Goal: Task Accomplishment & Management: Manage account settings

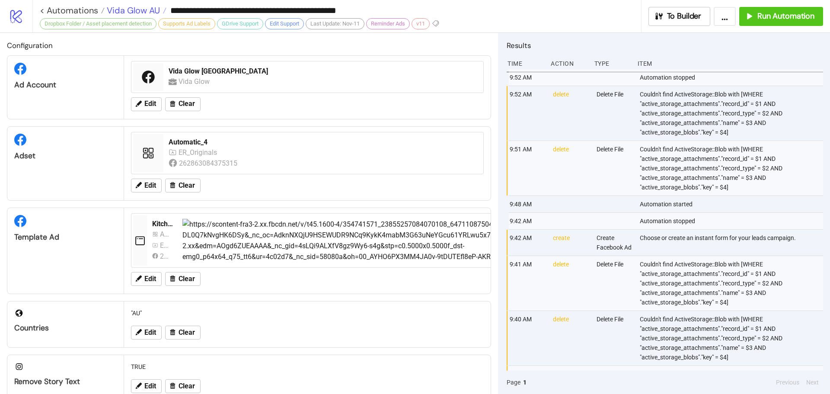
click at [135, 11] on span "Vida Glow AU" at bounding box center [132, 10] width 55 height 11
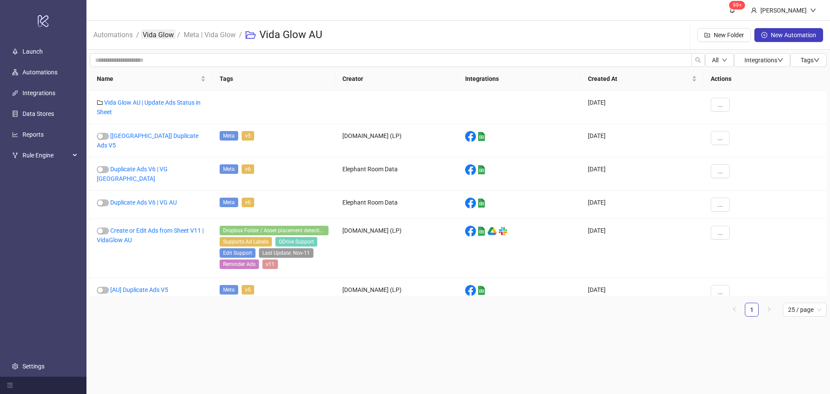
click at [160, 31] on link "Vida Glow" at bounding box center [158, 34] width 35 height 10
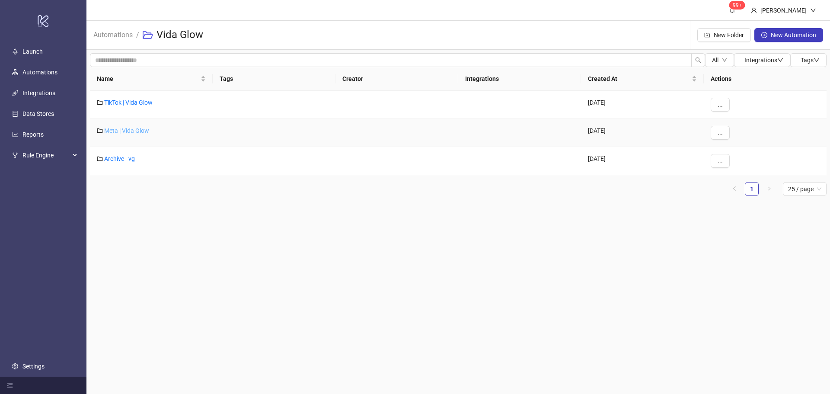
click at [117, 130] on link "Meta | Vida Glow" at bounding box center [126, 130] width 45 height 7
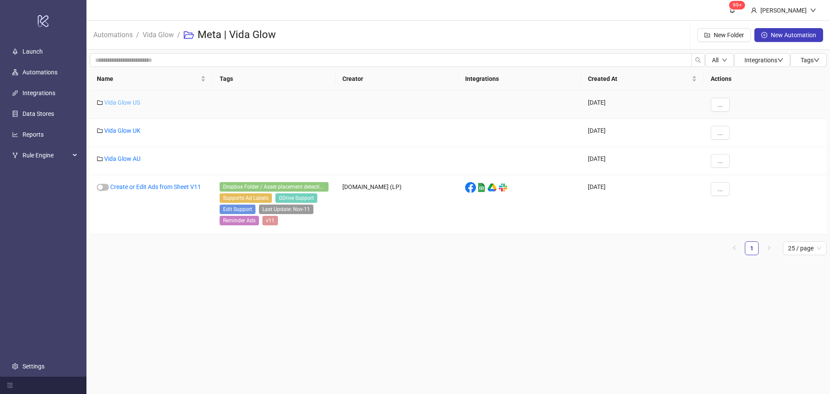
click at [133, 101] on link "Vida Glow US" at bounding box center [122, 102] width 36 height 7
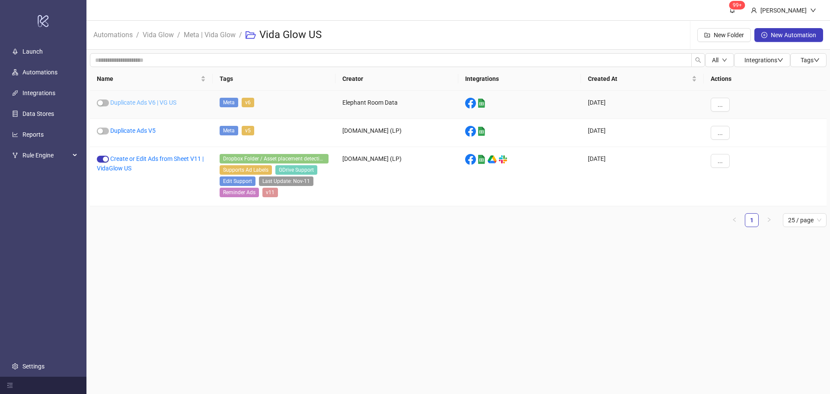
click at [150, 102] on link "Duplicate Ads V6 | VG US" at bounding box center [143, 102] width 66 height 7
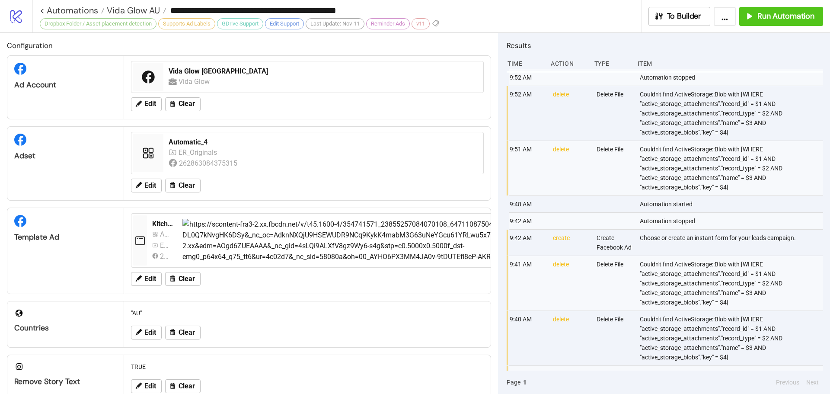
type input "**********"
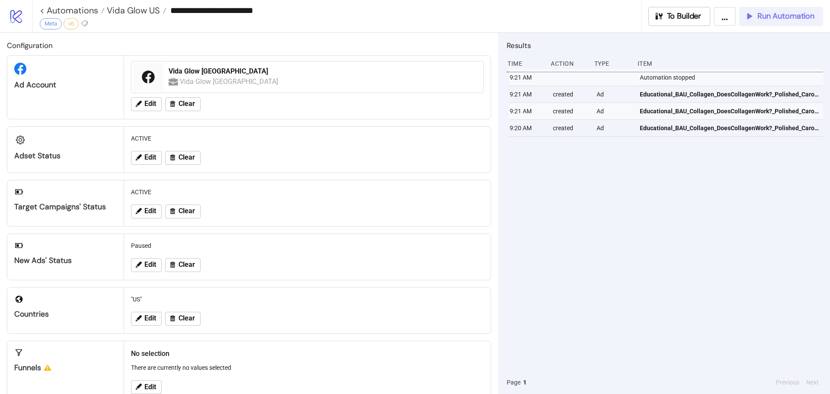
click at [763, 15] on span "Run Automation" at bounding box center [785, 16] width 57 height 10
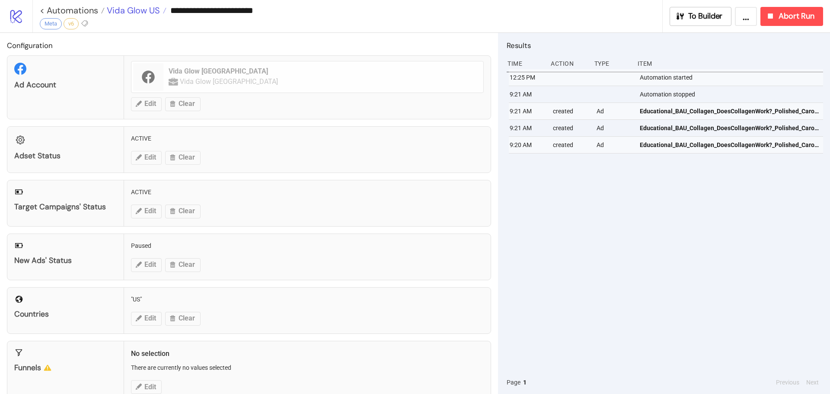
click at [119, 10] on span "Vida Glow US" at bounding box center [132, 10] width 55 height 11
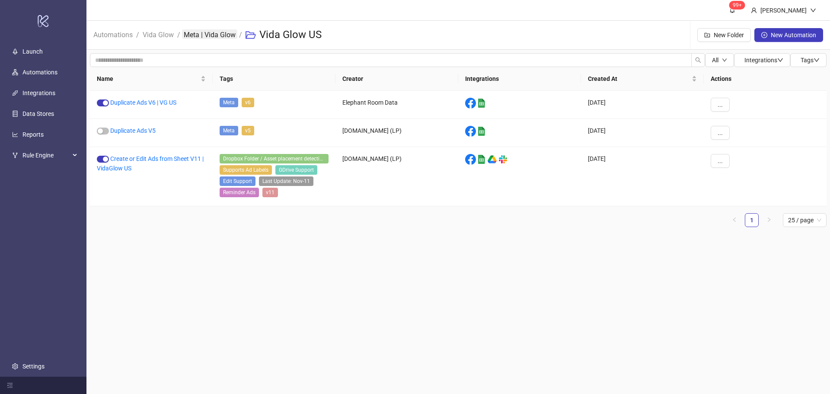
click at [224, 32] on link "Meta | Vida Glow" at bounding box center [209, 34] width 55 height 10
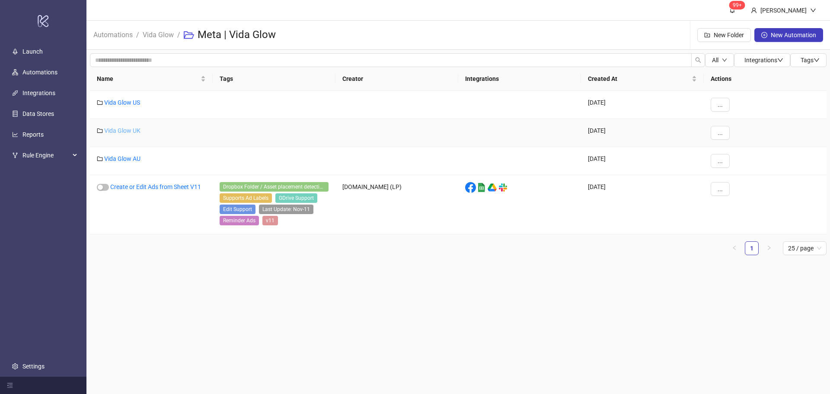
click at [138, 131] on link "Vida Glow UK" at bounding box center [122, 130] width 36 height 7
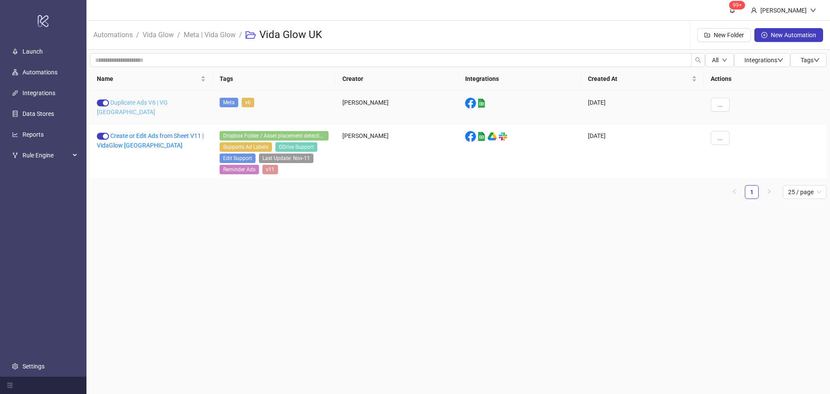
click at [148, 102] on link "Duplicate Ads V6 | VG UK" at bounding box center [132, 107] width 71 height 16
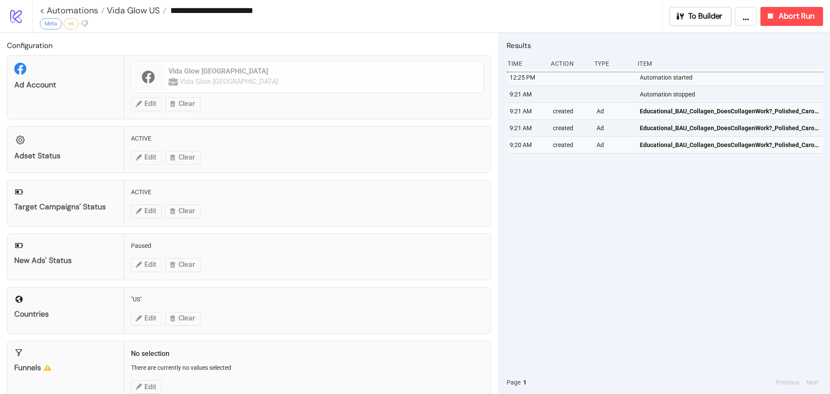
type input "**********"
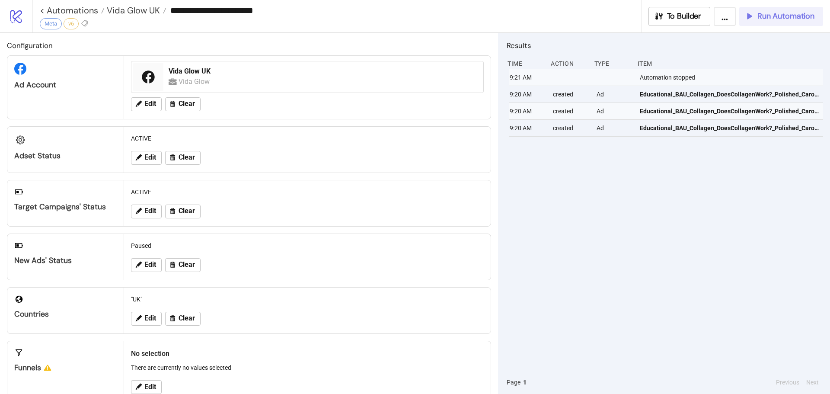
click at [792, 16] on span "Run Automation" at bounding box center [785, 16] width 57 height 10
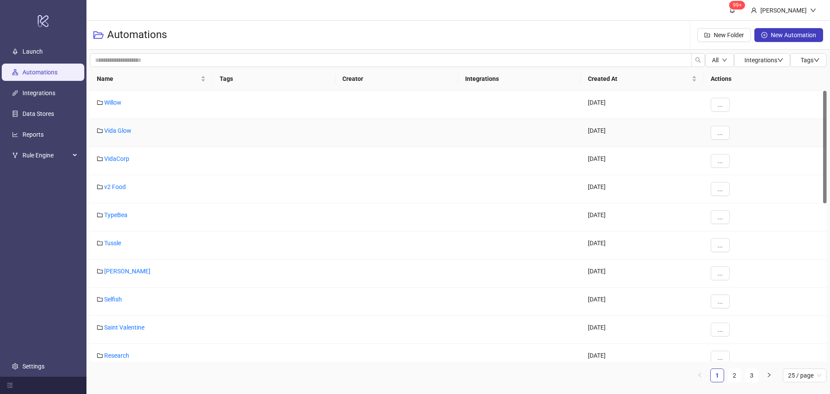
click at [102, 133] on div "Vida Glow" at bounding box center [151, 133] width 123 height 28
click at [113, 130] on link "Vida Glow" at bounding box center [117, 130] width 27 height 7
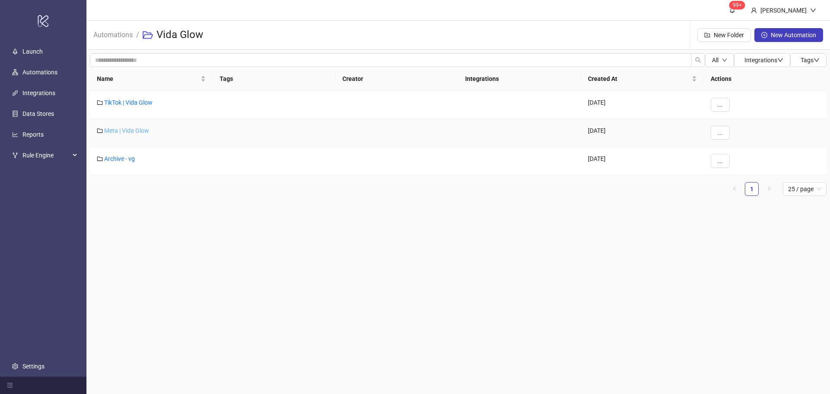
click at [135, 128] on link "Meta | Vida Glow" at bounding box center [126, 130] width 45 height 7
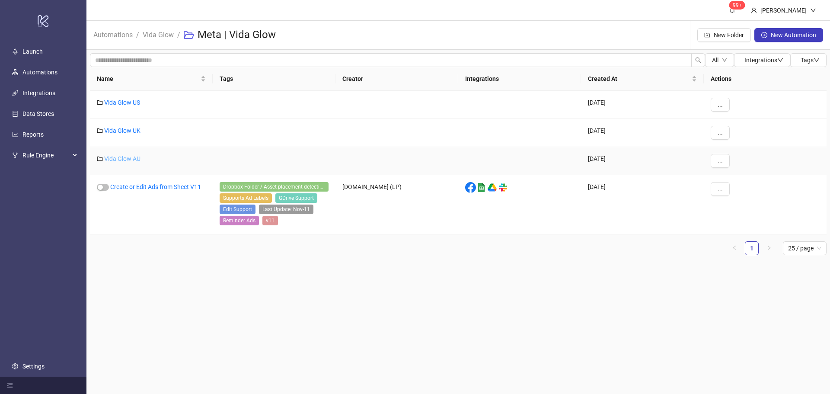
click at [134, 156] on link "Vida Glow AU" at bounding box center [122, 158] width 36 height 7
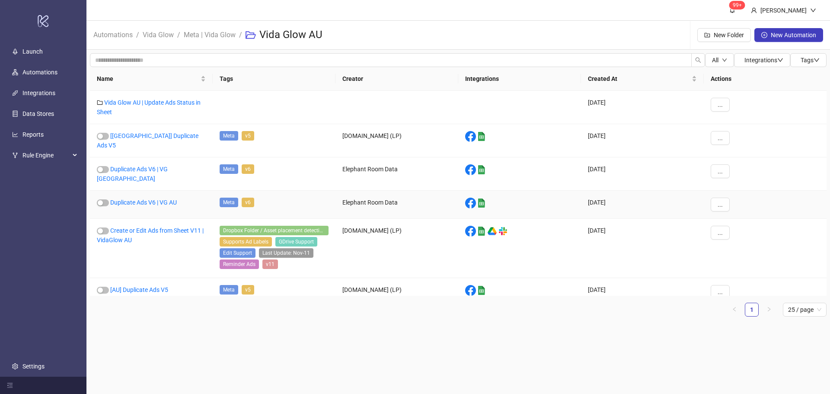
click at [167, 199] on link "Duplicate Ads V6 | VG AU" at bounding box center [143, 202] width 67 height 7
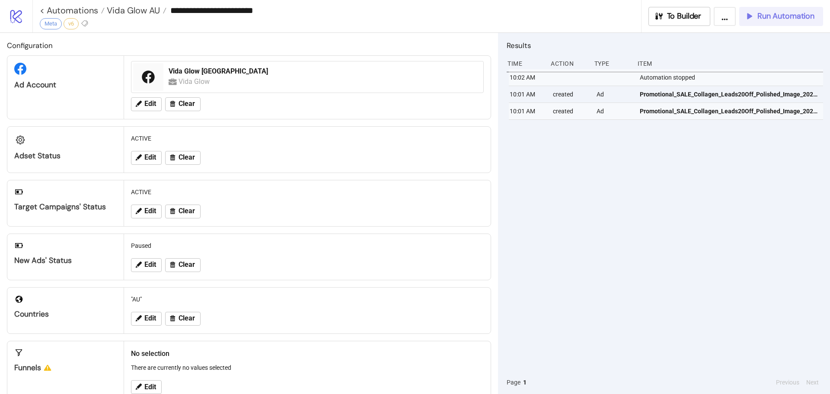
click at [787, 15] on span "Run Automation" at bounding box center [785, 16] width 57 height 10
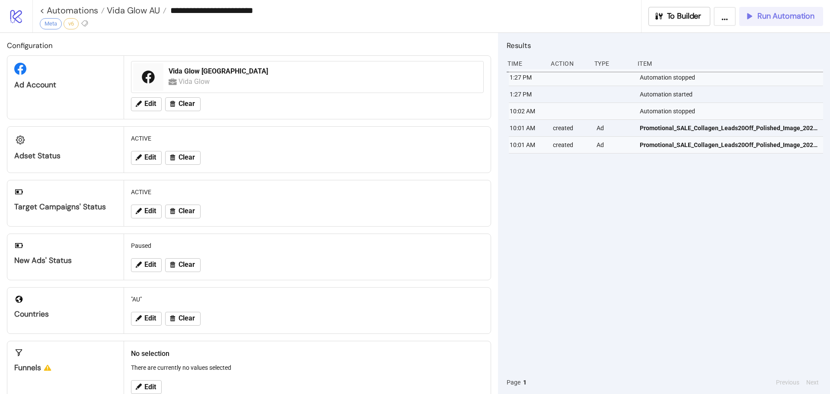
click at [764, 11] on span "Run Automation" at bounding box center [785, 16] width 57 height 10
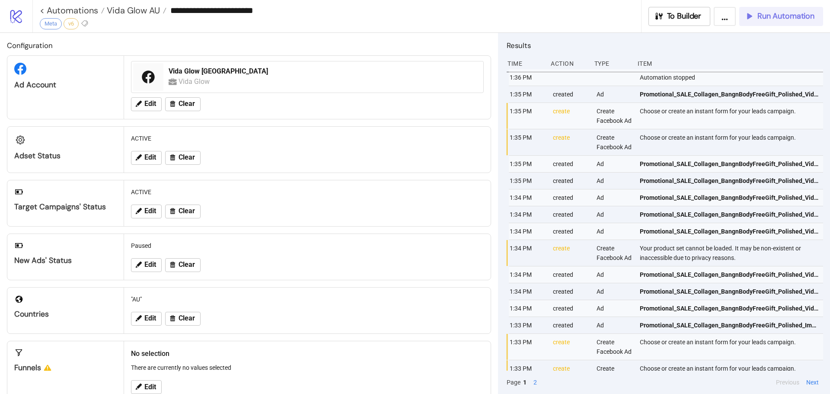
click at [801, 12] on span "Run Automation" at bounding box center [785, 16] width 57 height 10
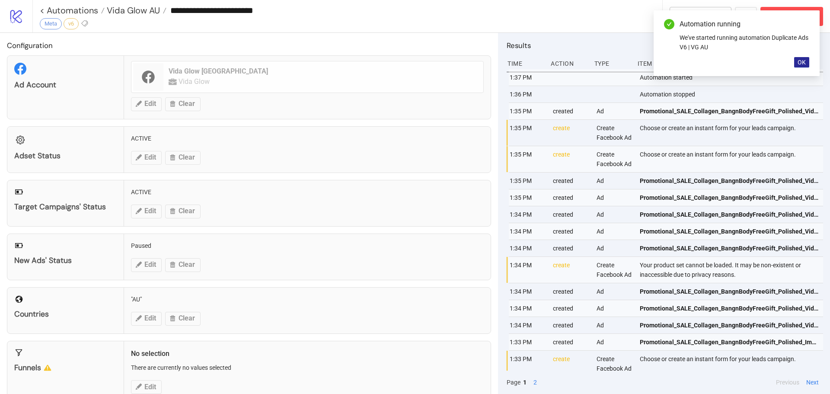
click at [798, 65] on span "OK" at bounding box center [801, 62] width 8 height 7
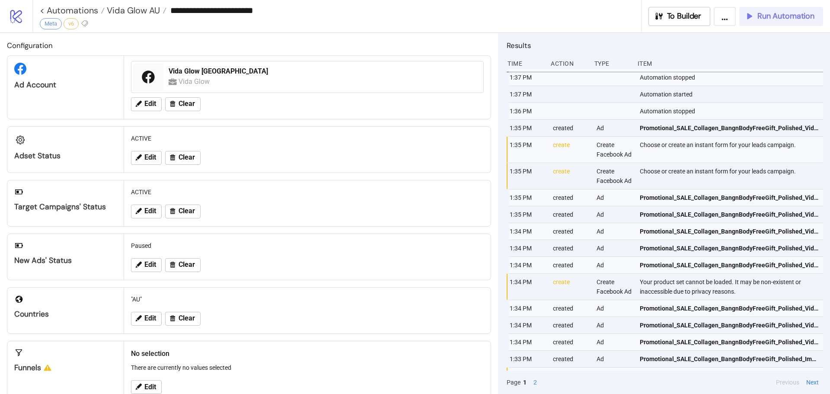
click at [792, 12] on span "Run Automation" at bounding box center [785, 16] width 57 height 10
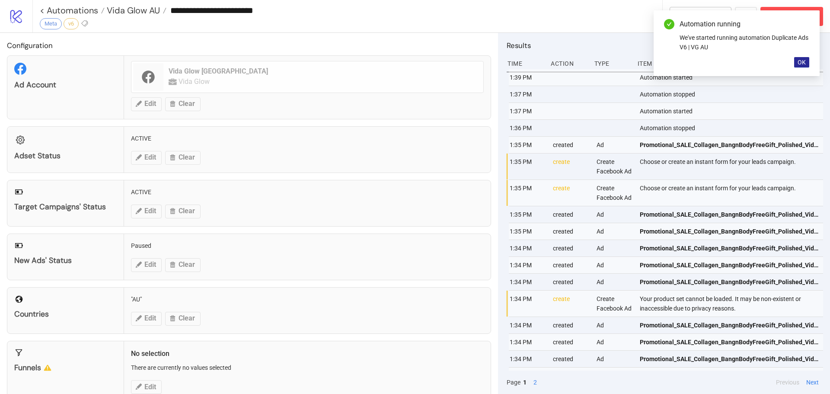
click at [795, 64] on button "OK" at bounding box center [801, 62] width 15 height 10
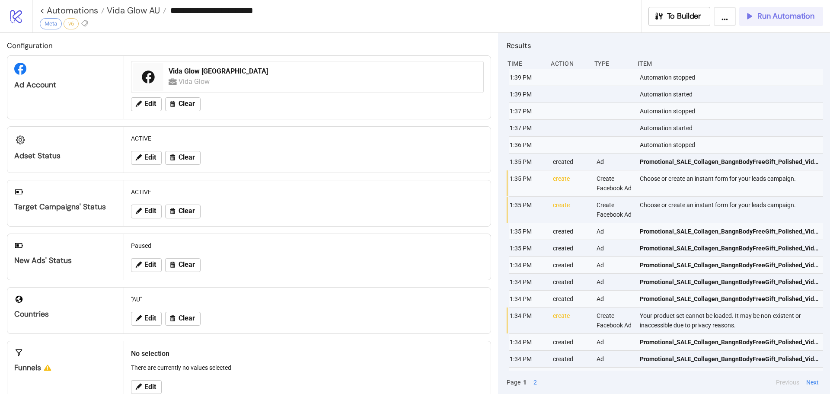
click at [765, 18] on span "Run Automation" at bounding box center [785, 16] width 57 height 10
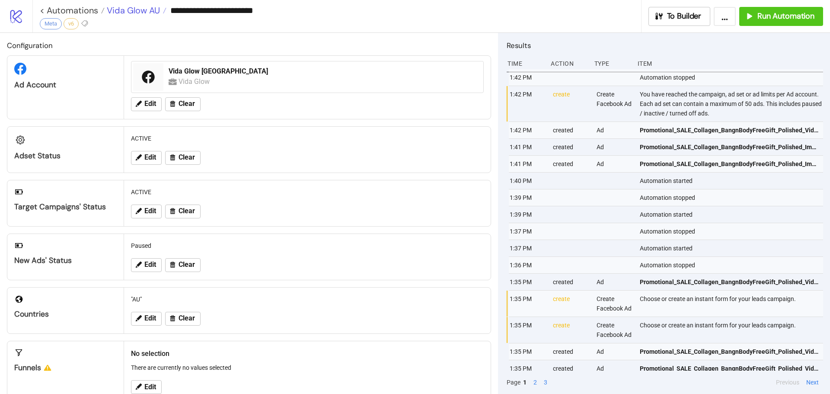
click at [124, 10] on span "Vida Glow AU" at bounding box center [132, 10] width 55 height 11
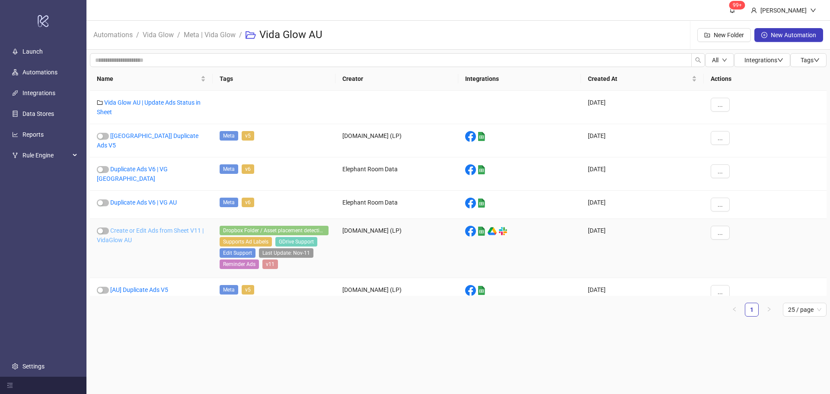
click at [143, 227] on link "Create or Edit Ads from Sheet V11 | VidaGlow AU" at bounding box center [150, 235] width 107 height 16
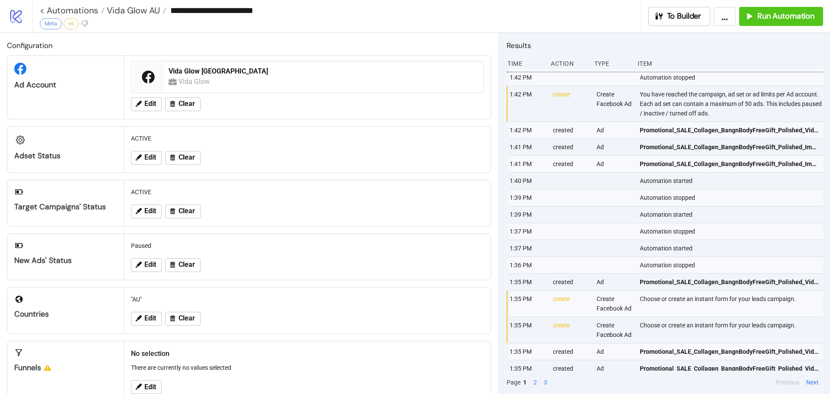
type input "**********"
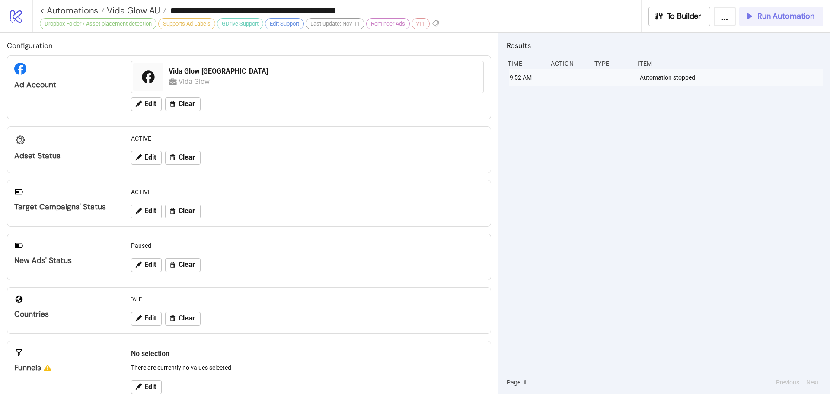
click at [805, 11] on span "Run Automation" at bounding box center [785, 16] width 57 height 10
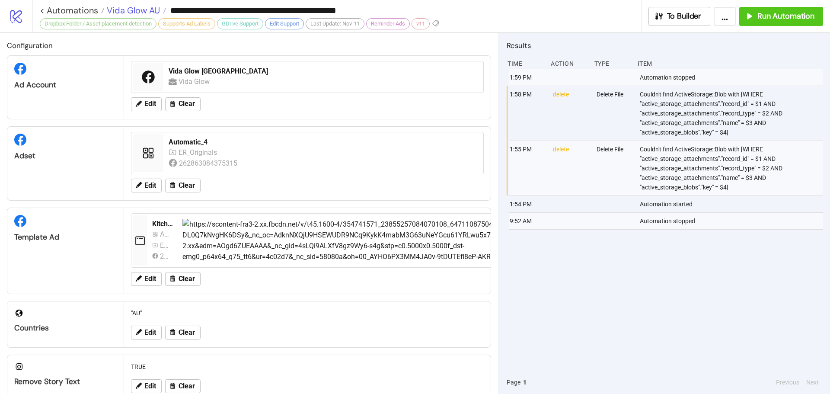
click at [151, 8] on span "Vida Glow AU" at bounding box center [132, 10] width 55 height 11
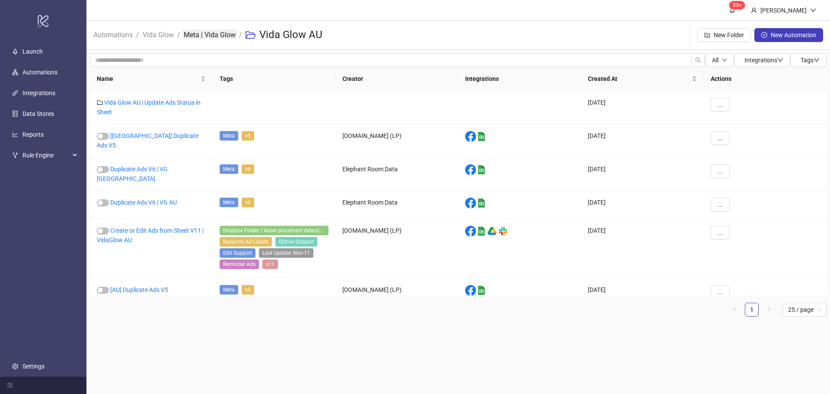
click at [223, 34] on link "Meta | Vida Glow" at bounding box center [209, 34] width 55 height 10
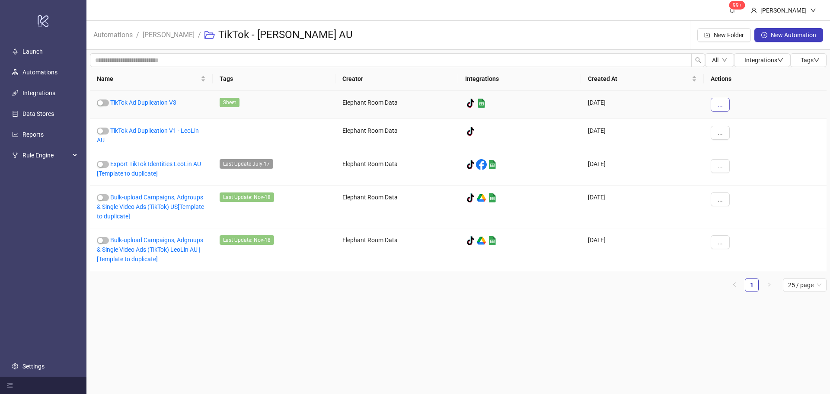
click at [718, 101] on span "..." at bounding box center [719, 104] width 5 height 7
click at [124, 31] on link "Automations" at bounding box center [113, 34] width 43 height 10
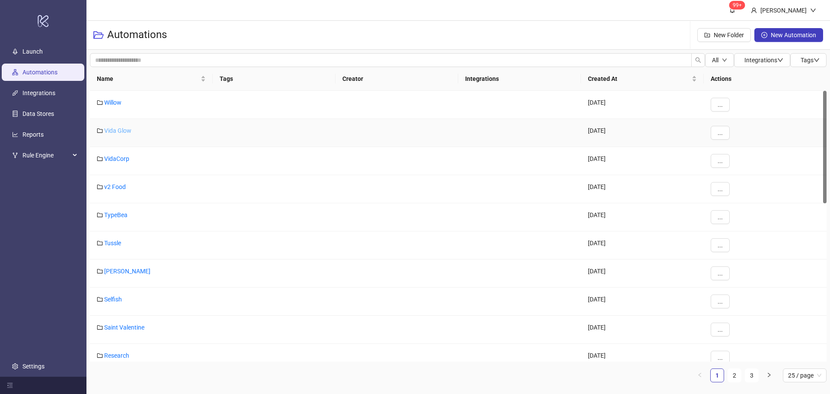
click at [118, 128] on link "Vida Glow" at bounding box center [117, 130] width 27 height 7
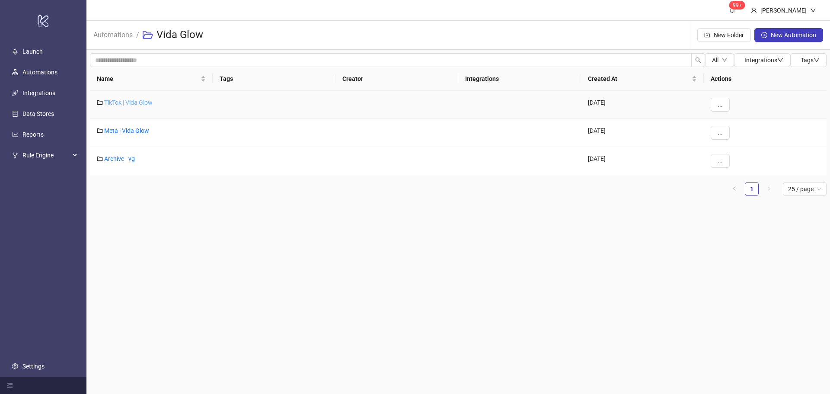
click at [134, 102] on link "TikTok | Vida Glow" at bounding box center [128, 102] width 48 height 7
click at [138, 131] on link "Vida Glow AU | TT" at bounding box center [127, 130] width 47 height 7
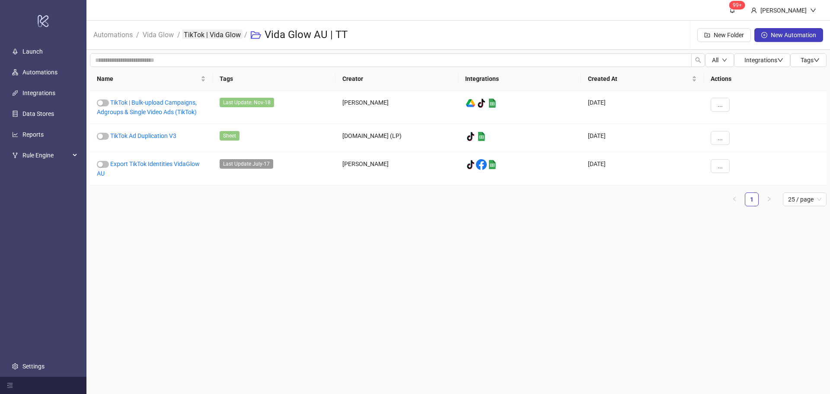
click at [230, 38] on link "TikTok | Vida Glow" at bounding box center [212, 34] width 60 height 10
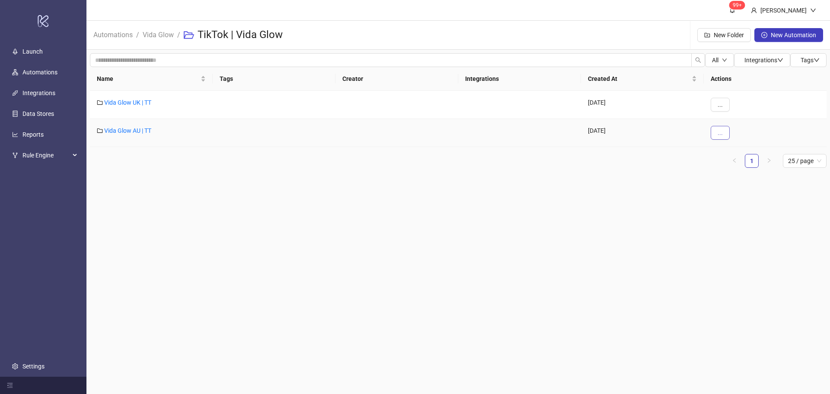
click at [720, 130] on span "..." at bounding box center [719, 132] width 5 height 7
click at [503, 198] on main "99+ Francis Automations / Vida Glow / TikTok | Vida Glow New Folder New Automat…" at bounding box center [457, 197] width 743 height 394
drag, startPoint x: 343, startPoint y: 196, endPoint x: 291, endPoint y: 197, distance: 51.8
click at [259, 196] on main "99+ Francis Automations / Vida Glow / TikTok | Vida Glow New Folder New Automat…" at bounding box center [457, 197] width 743 height 394
click at [734, 37] on span "New Folder" at bounding box center [728, 35] width 30 height 7
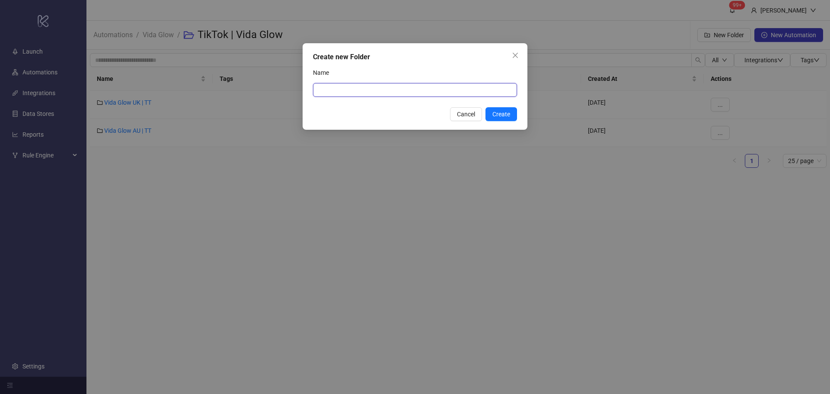
click at [375, 87] on input "Name" at bounding box center [415, 90] width 204 height 14
type input "**********"
click at [498, 112] on span "Create" at bounding box center [501, 114] width 18 height 7
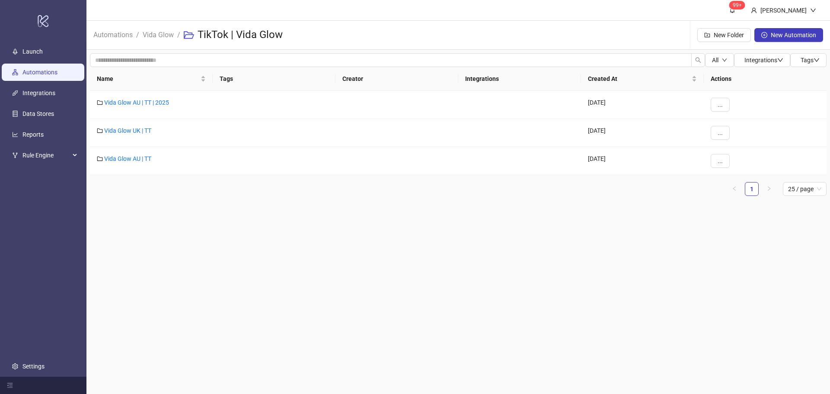
click at [48, 73] on link "Automations" at bounding box center [39, 72] width 35 height 7
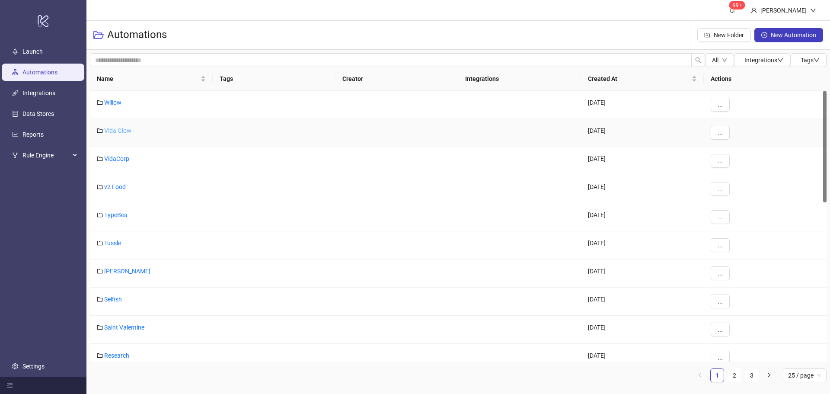
click at [122, 129] on link "Vida Glow" at bounding box center [117, 130] width 27 height 7
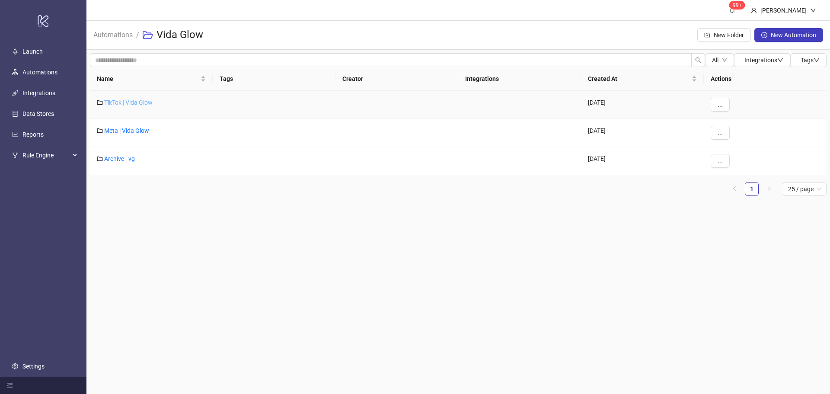
click at [139, 101] on link "TikTok | Vida Glow" at bounding box center [128, 102] width 48 height 7
click at [139, 101] on link "Vida Glow AU | TT | 2025" at bounding box center [136, 102] width 65 height 7
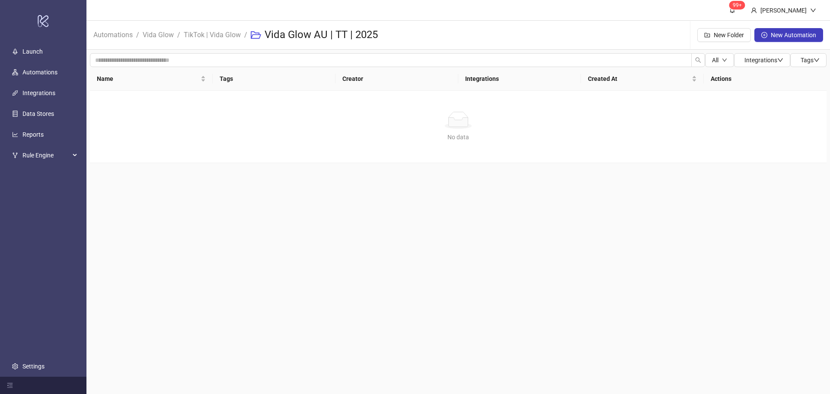
click at [204, 41] on li "TikTok | Vida Glow" at bounding box center [212, 35] width 57 height 28
click at [206, 33] on link "TikTok | Vida Glow" at bounding box center [212, 34] width 60 height 10
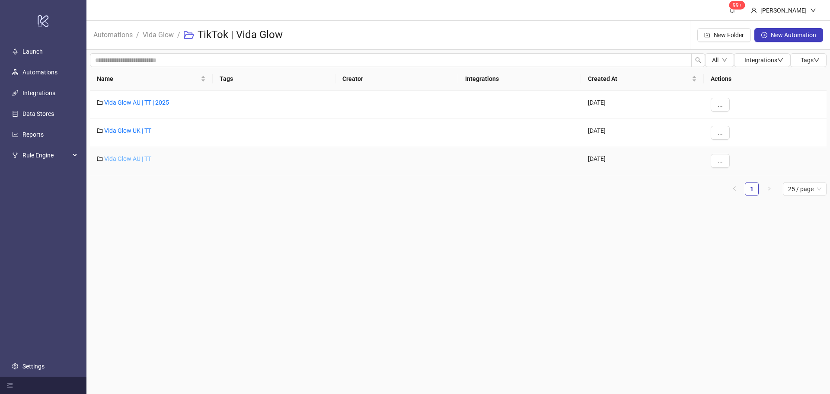
click at [132, 159] on link "Vida Glow AU | TT" at bounding box center [127, 158] width 47 height 7
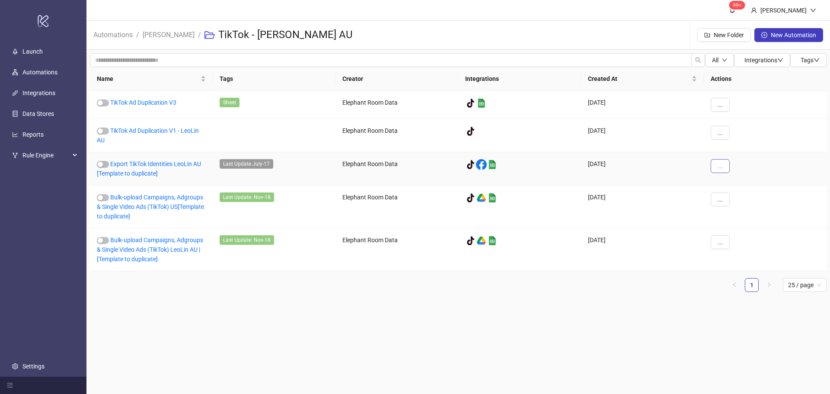
click at [719, 167] on span "..." at bounding box center [719, 165] width 5 height 7
click at [737, 234] on span "Duplicate" at bounding box center [739, 239] width 25 height 10
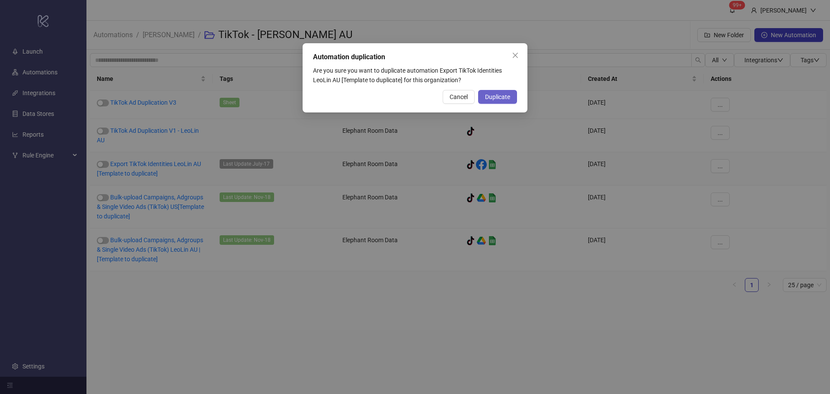
click at [507, 96] on span "Duplicate" at bounding box center [497, 96] width 25 height 7
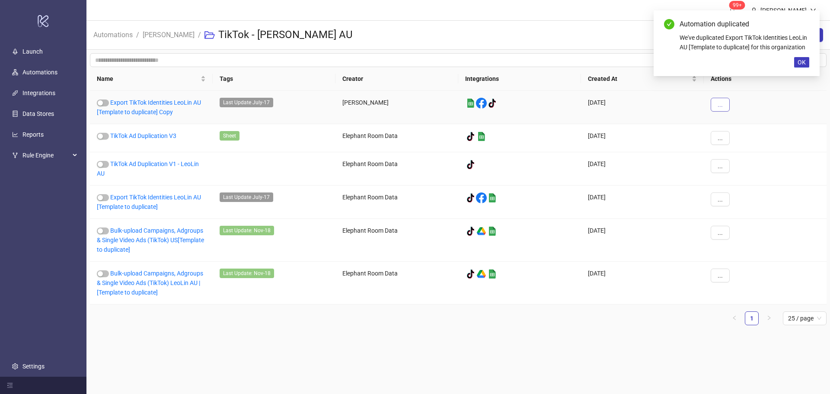
click at [725, 109] on button "..." at bounding box center [719, 105] width 19 height 14
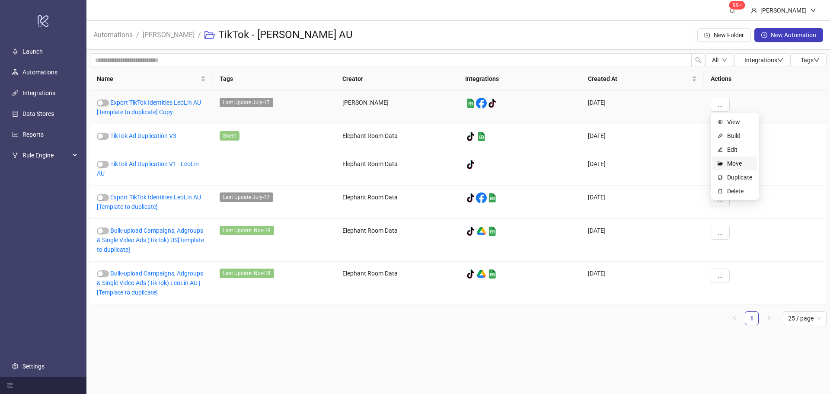
click at [740, 165] on span "Move" at bounding box center [739, 164] width 25 height 10
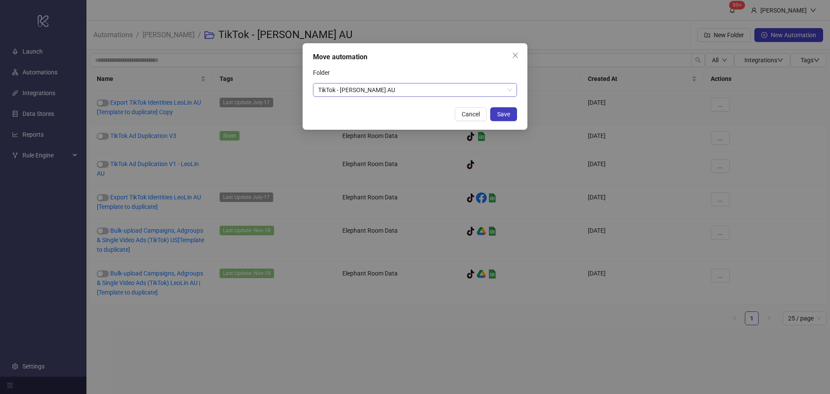
click at [375, 83] on div "TikTok - Leo Lin AU" at bounding box center [415, 90] width 204 height 14
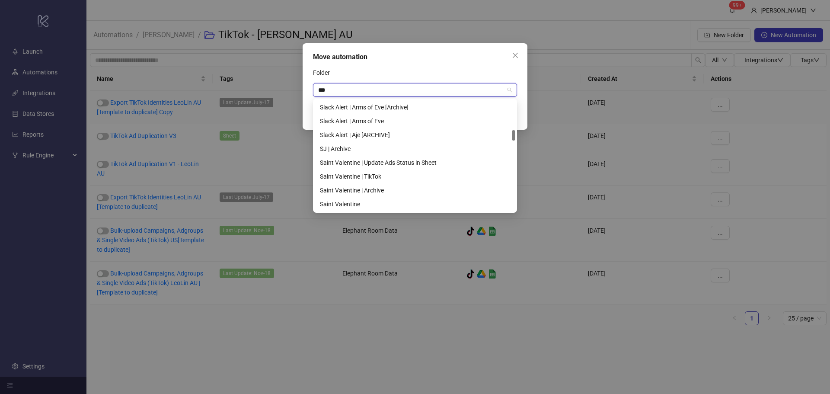
scroll to position [152, 0]
type input "****"
click at [370, 120] on div "TikTok | Vida Glow" at bounding box center [415, 121] width 190 height 10
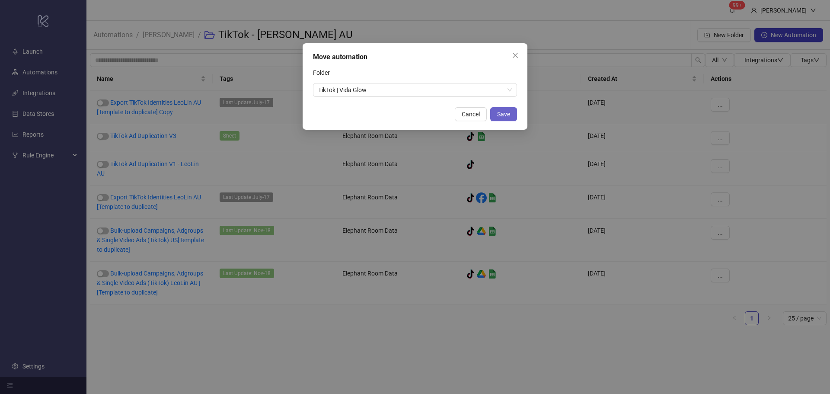
click at [511, 113] on button "Save" at bounding box center [503, 114] width 27 height 14
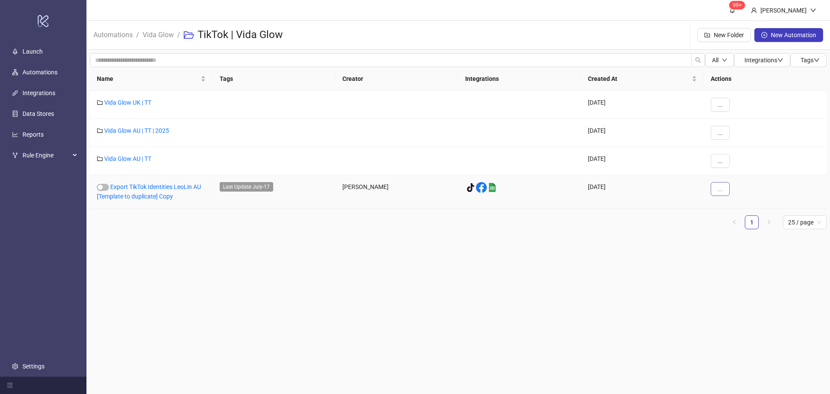
click at [722, 194] on button "..." at bounding box center [719, 189] width 19 height 14
click at [742, 245] on span "Move" at bounding box center [739, 248] width 25 height 10
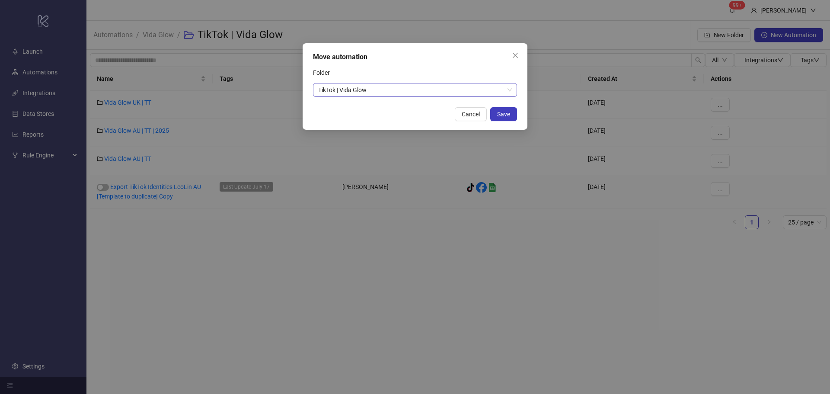
click at [350, 87] on span "TikTok | Vida Glow" at bounding box center [415, 89] width 194 height 13
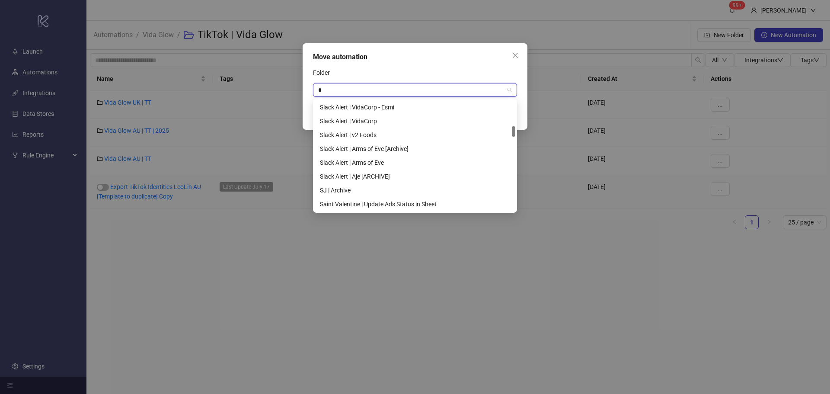
scroll to position [152, 0]
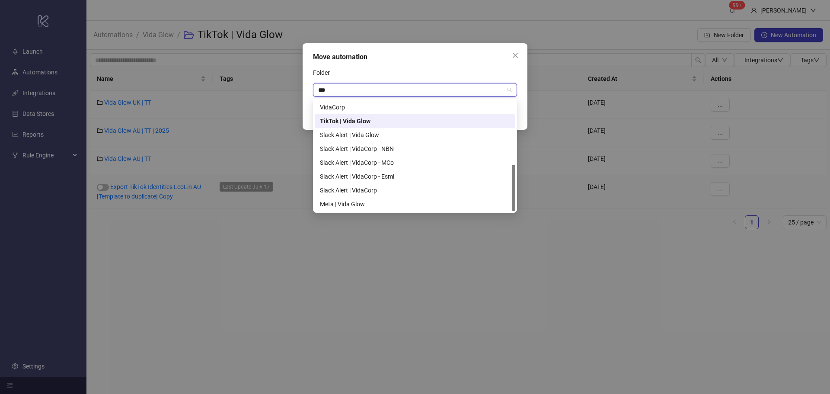
type input "****"
click at [384, 115] on div "TikTok | Vida Glow" at bounding box center [415, 121] width 200 height 14
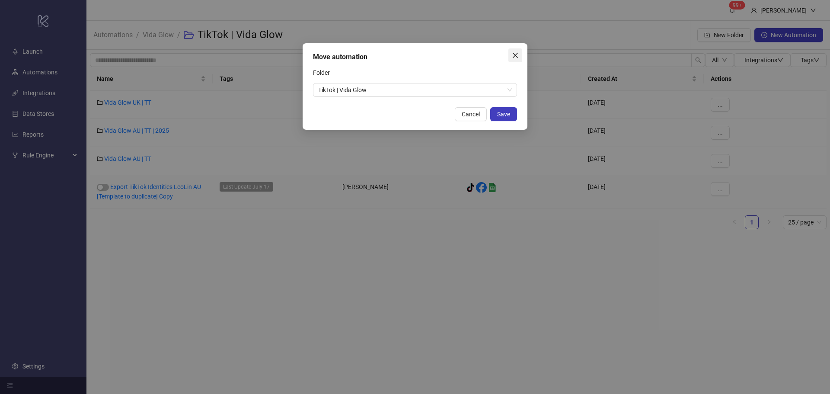
click at [516, 54] on icon "close" at bounding box center [514, 55] width 5 height 5
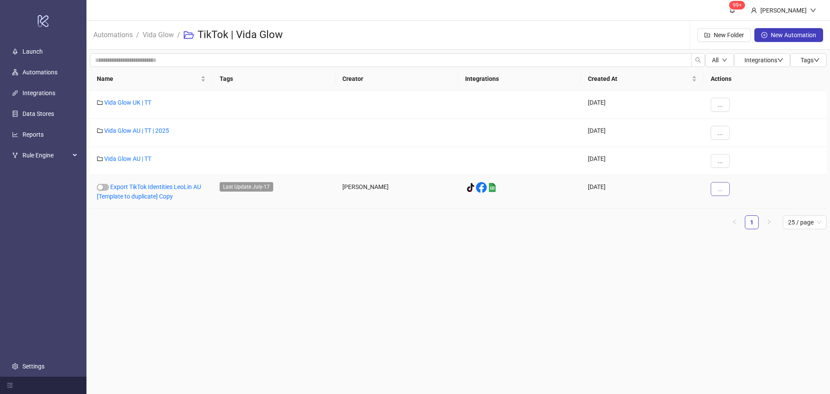
click at [716, 191] on button "..." at bounding box center [719, 189] width 19 height 14
click at [731, 248] on span "Move" at bounding box center [739, 248] width 25 height 10
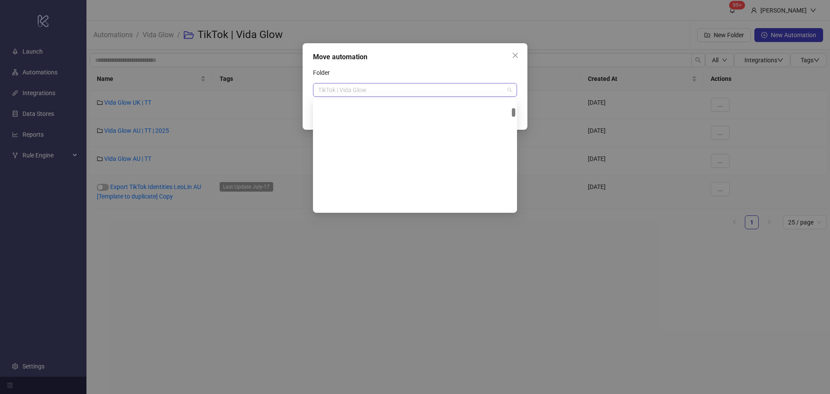
click at [375, 90] on span "TikTok | Vida Glow" at bounding box center [415, 89] width 194 height 13
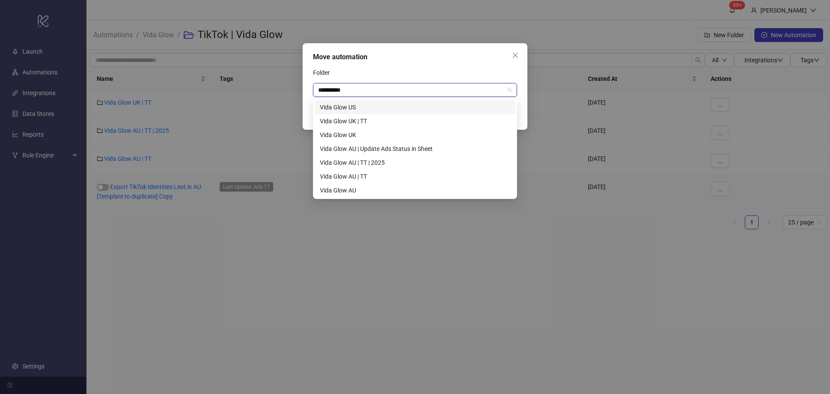
scroll to position [0, 0]
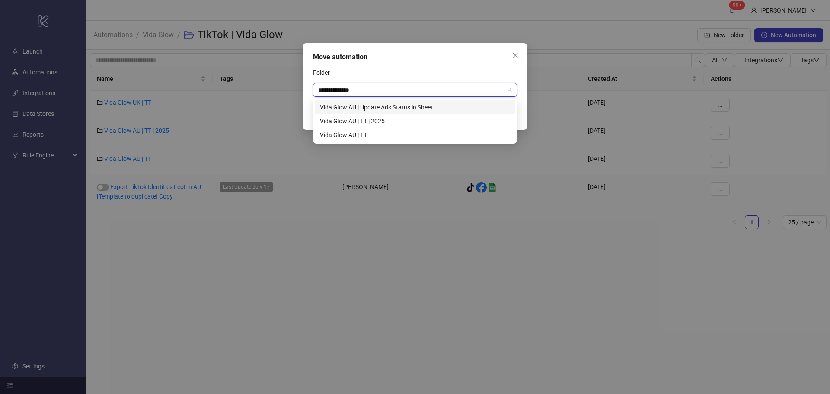
type input "**********"
click at [378, 122] on div "Vida Glow AU | TT | 2025" at bounding box center [415, 121] width 190 height 10
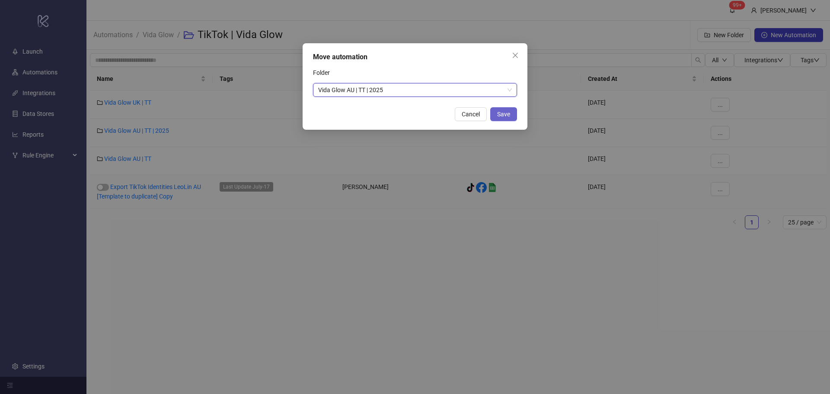
click at [502, 110] on button "Save" at bounding box center [503, 114] width 27 height 14
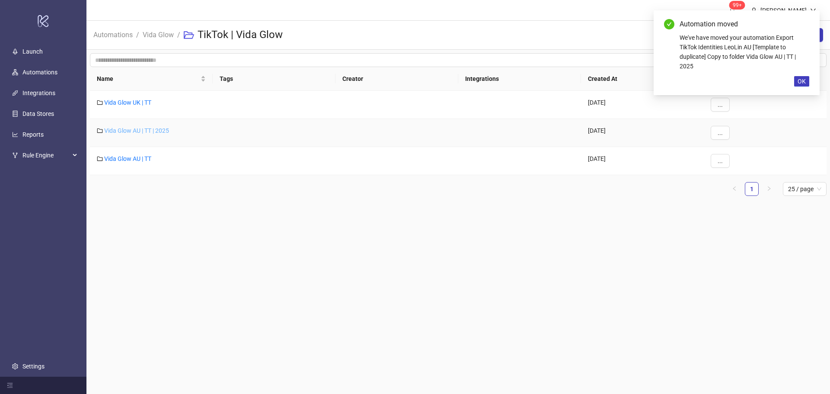
click at [147, 132] on link "Vida Glow AU | TT | 2025" at bounding box center [136, 130] width 65 height 7
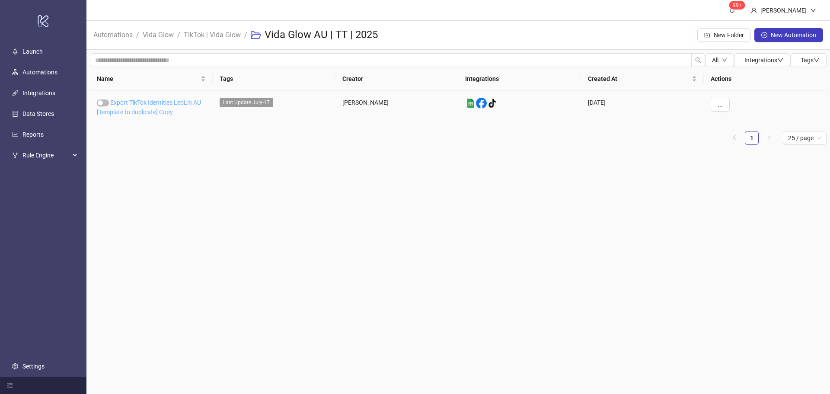
click at [170, 111] on link "Export TikTok Identities LeoLin AU [Template to duplicate] Copy" at bounding box center [149, 107] width 104 height 16
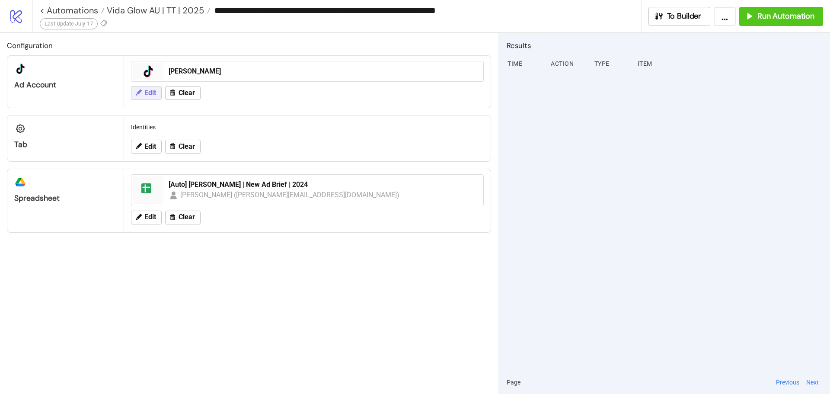
click at [152, 95] on span "Edit" at bounding box center [150, 93] width 12 height 8
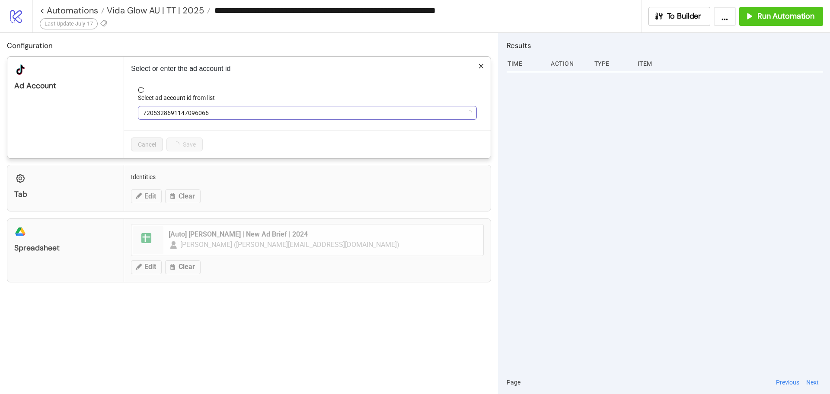
click at [174, 105] on div "Select ad account id from list" at bounding box center [307, 99] width 339 height 13
click at [183, 112] on span "7205328691147096066" at bounding box center [307, 112] width 328 height 13
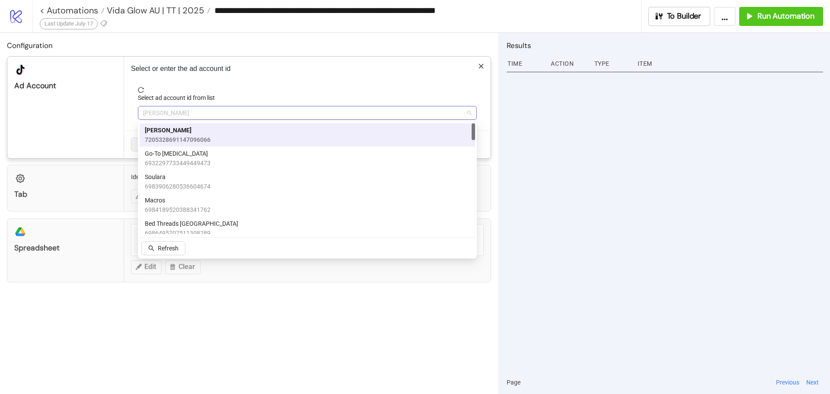
click at [183, 112] on span "[PERSON_NAME]" at bounding box center [307, 112] width 328 height 13
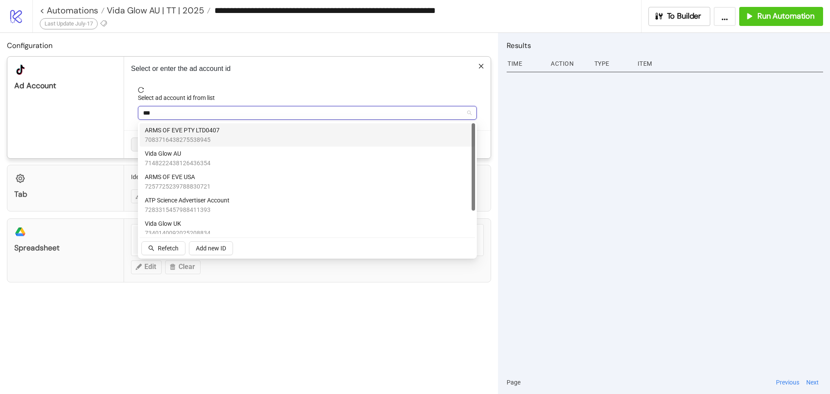
type input "****"
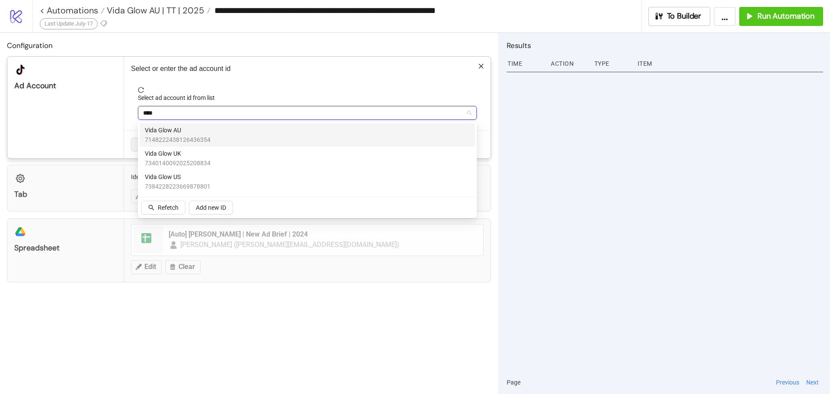
click at [195, 129] on span "Vida Glow AU" at bounding box center [178, 130] width 66 height 10
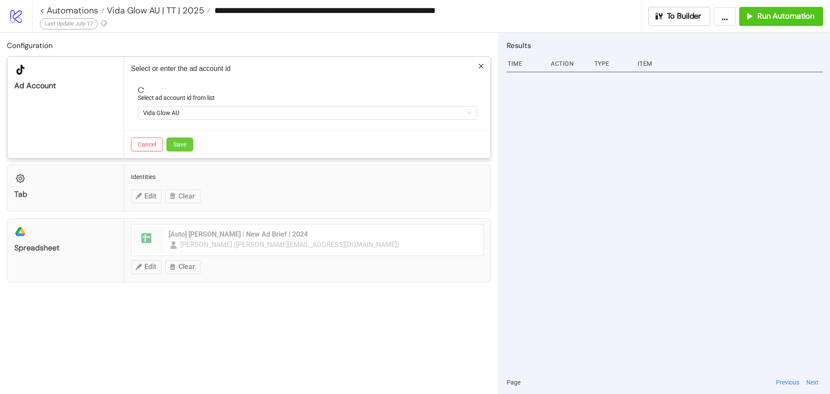
click at [184, 144] on span "Save" at bounding box center [179, 144] width 13 height 7
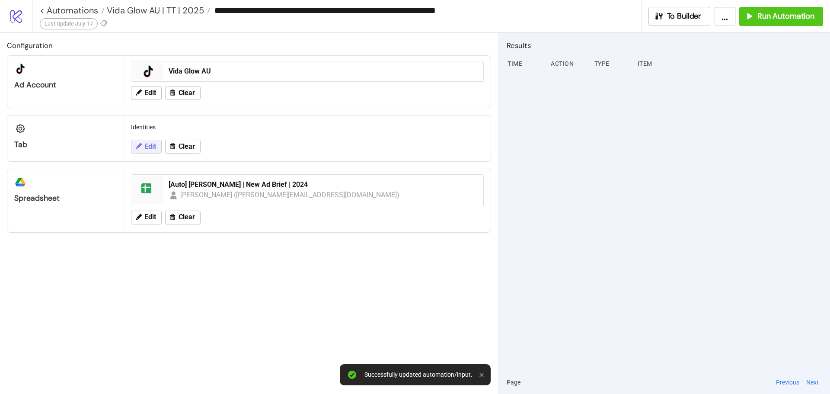
click at [149, 147] on span "Edit" at bounding box center [150, 147] width 12 height 8
